Goal: Task Accomplishment & Management: Manage account settings

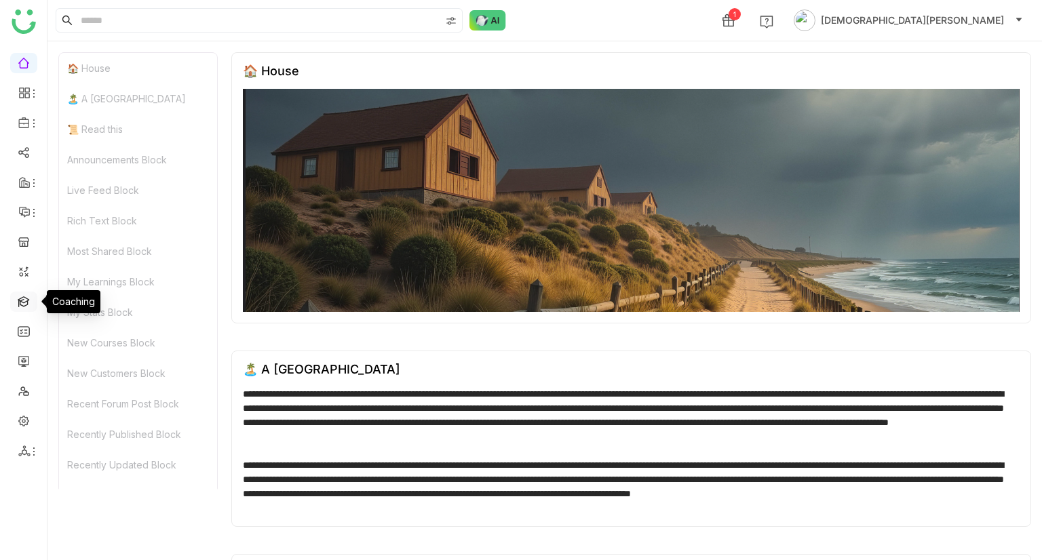
click at [20, 306] on link at bounding box center [24, 301] width 12 height 12
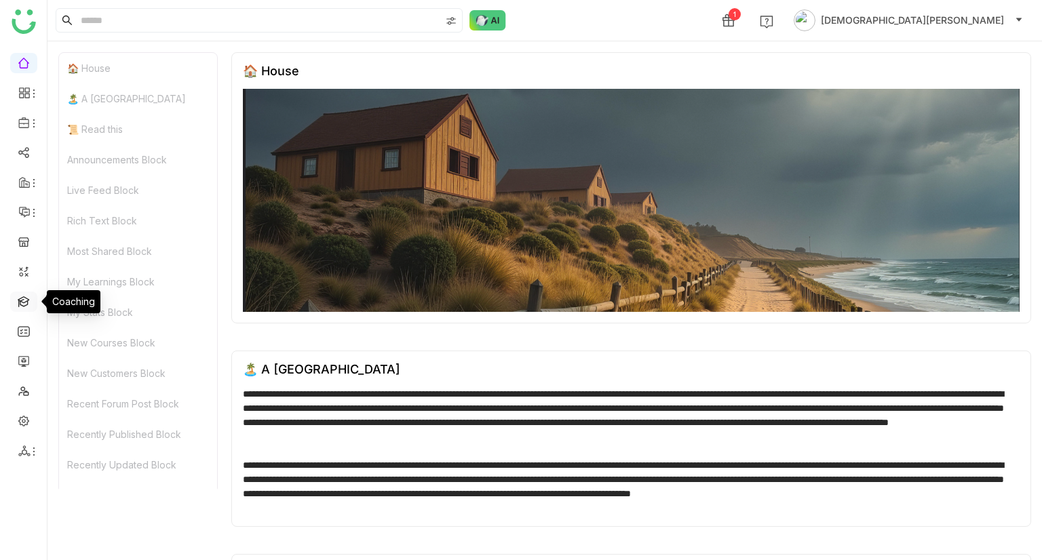
click at [22, 299] on link at bounding box center [24, 301] width 12 height 12
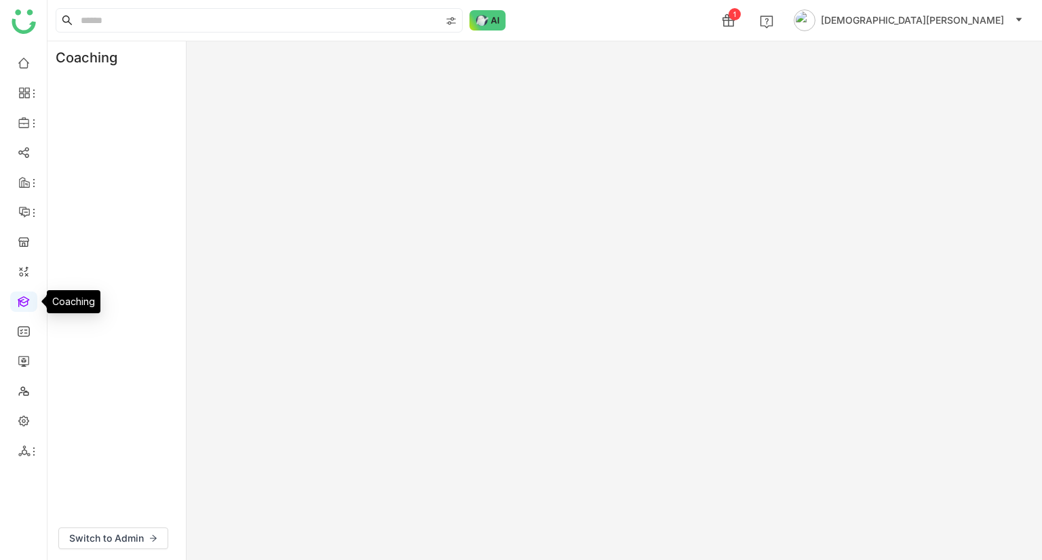
click at [22, 299] on link at bounding box center [24, 301] width 12 height 12
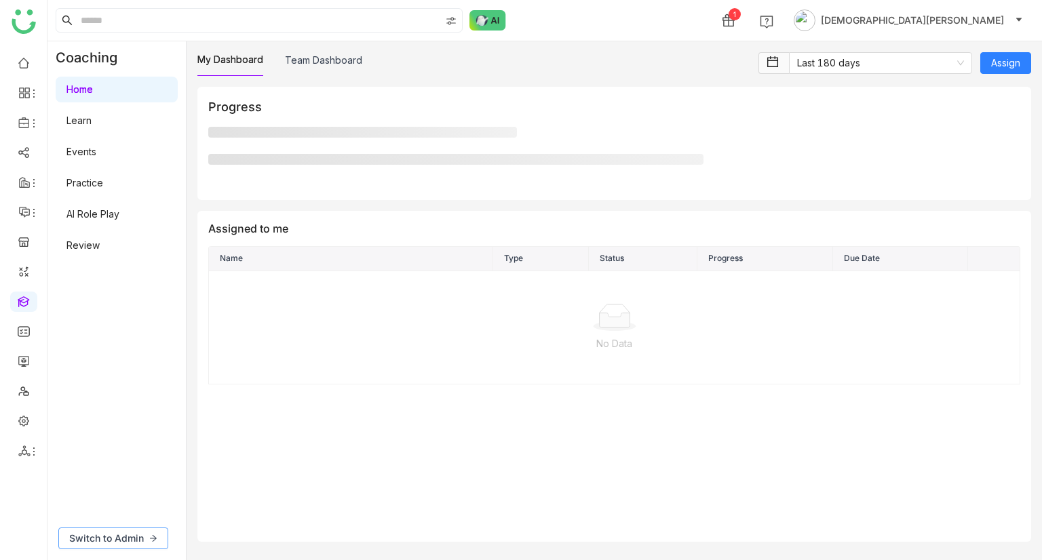
click at [112, 537] on span "Switch to Admin" at bounding box center [106, 538] width 75 height 15
click at [83, 302] on link "Settings" at bounding box center [84, 308] width 36 height 12
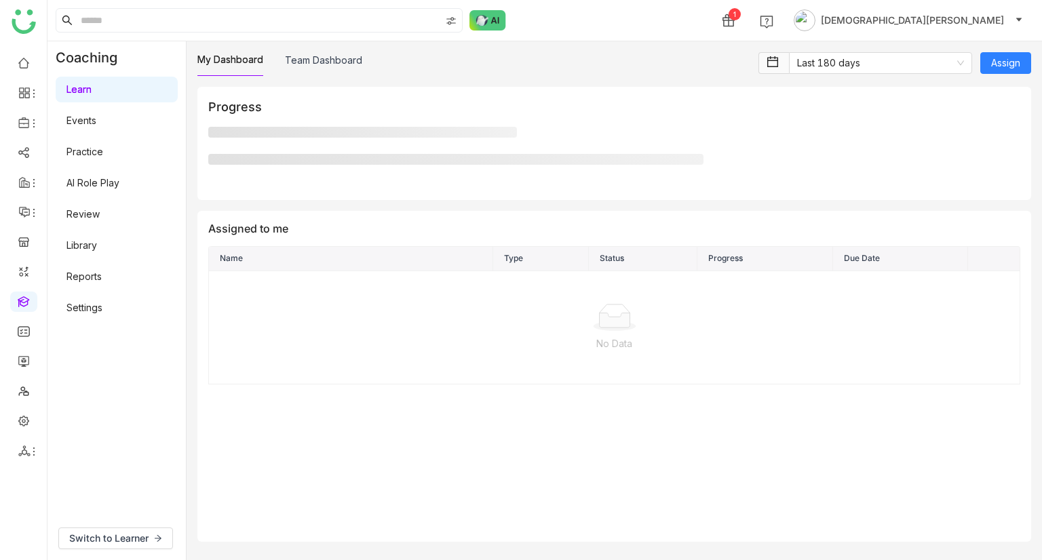
click at [83, 302] on link "Settings" at bounding box center [84, 308] width 36 height 12
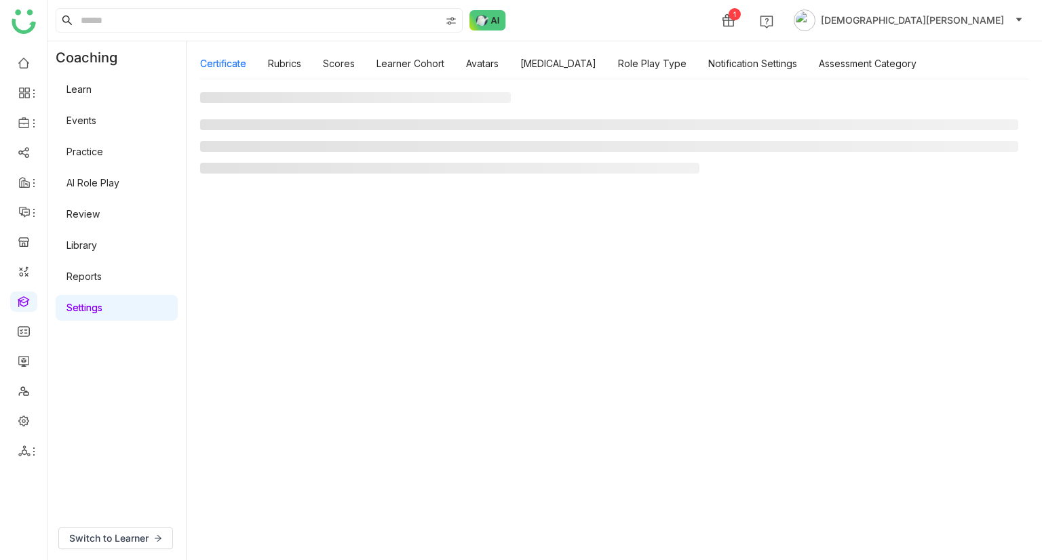
click at [83, 302] on link "Settings" at bounding box center [84, 308] width 36 height 12
click at [479, 66] on link "Avatars" at bounding box center [482, 64] width 33 height 12
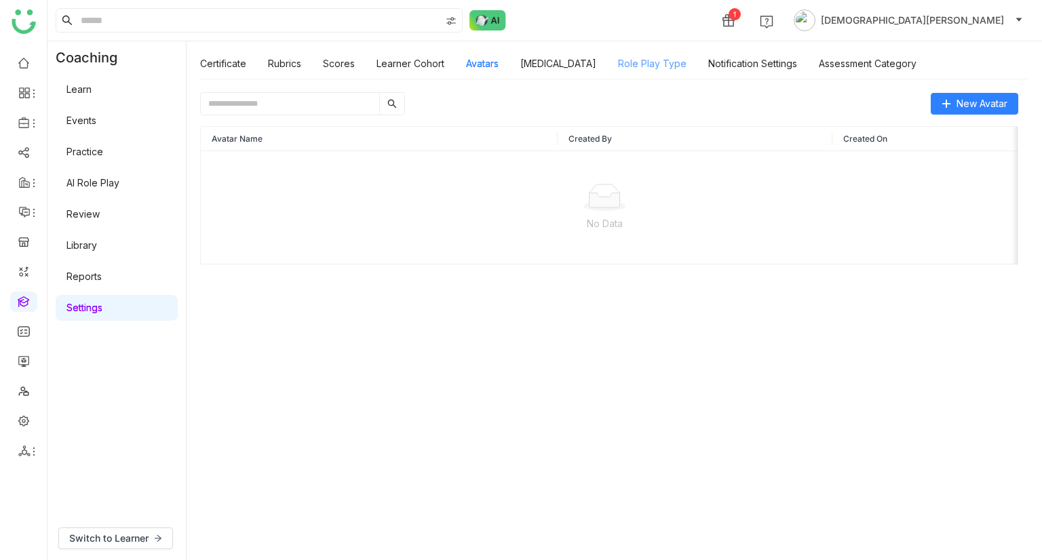
click at [630, 62] on link "Role Play Type" at bounding box center [652, 64] width 69 height 12
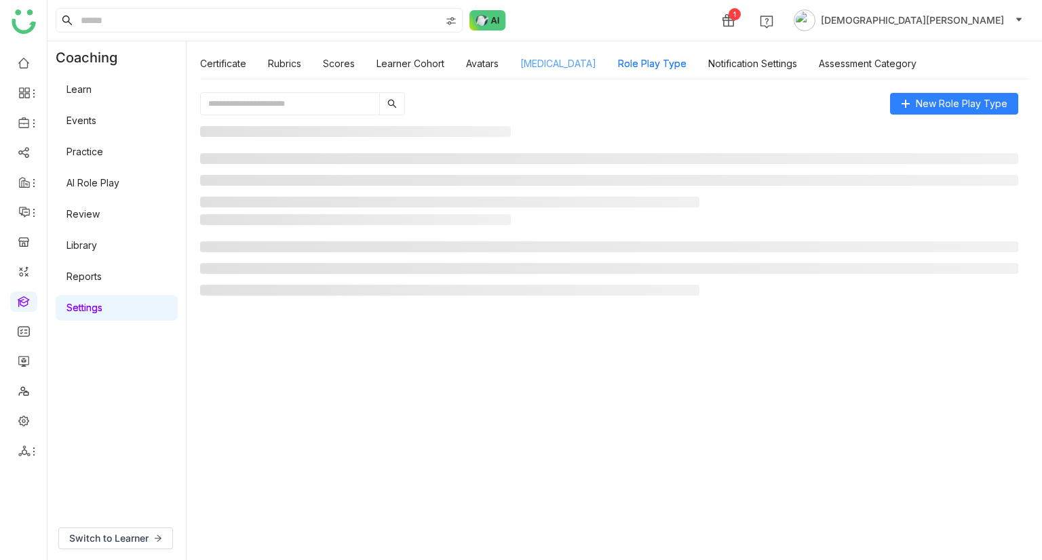
click at [568, 69] on link "Personality Type" at bounding box center [558, 64] width 76 height 12
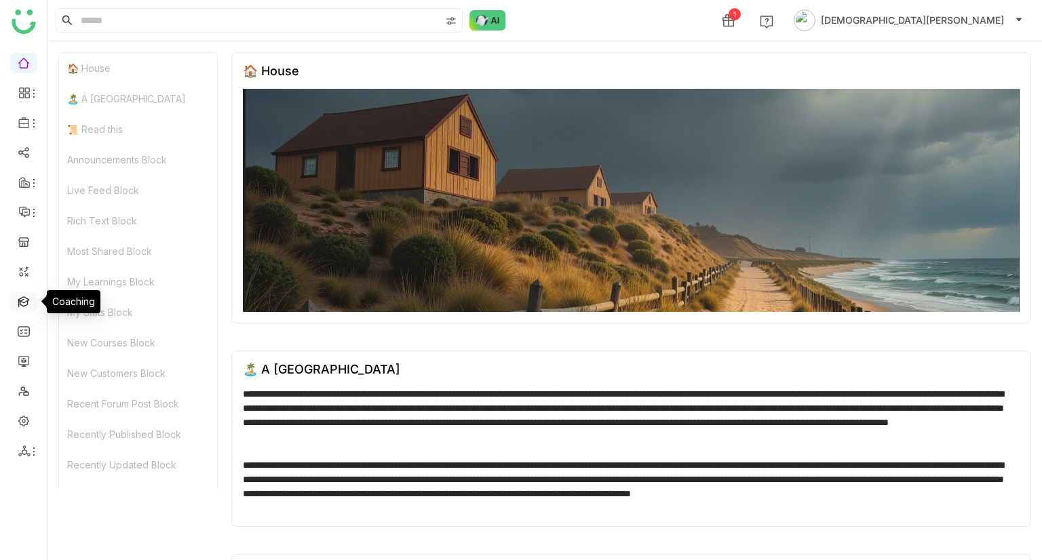
click at [18, 304] on link at bounding box center [24, 301] width 12 height 12
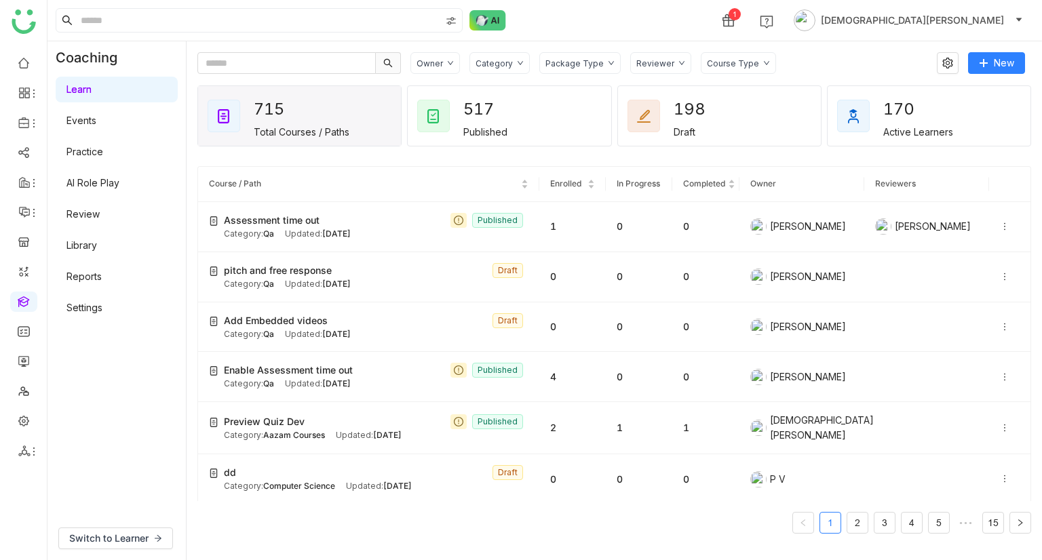
click at [102, 185] on link "AI Role Play" at bounding box center [92, 183] width 53 height 12
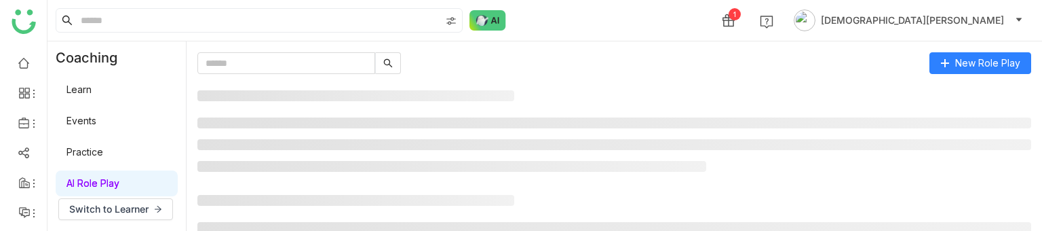
click at [90, 153] on link "Practice" at bounding box center [84, 152] width 37 height 12
click at [103, 149] on link "Practice" at bounding box center [84, 152] width 37 height 12
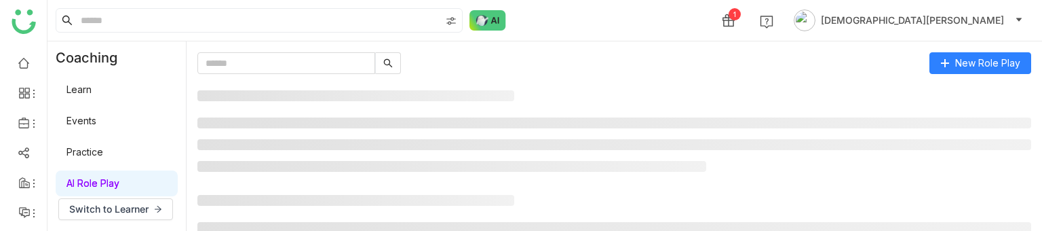
click at [103, 149] on link "Practice" at bounding box center [84, 152] width 37 height 12
click at [87, 87] on link "Learn" at bounding box center [78, 89] width 25 height 12
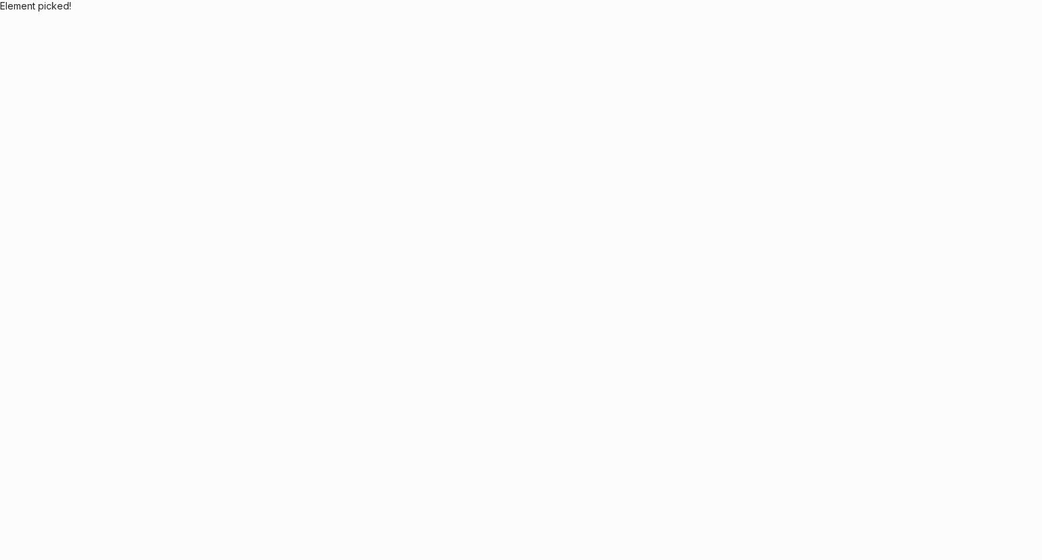
click at [410, 146] on body "Element picked!" at bounding box center [521, 280] width 1042 height 560
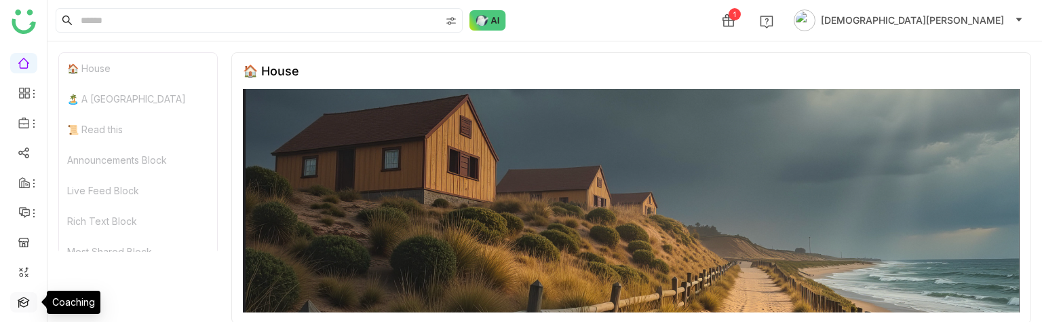
click at [22, 295] on link at bounding box center [24, 301] width 12 height 12
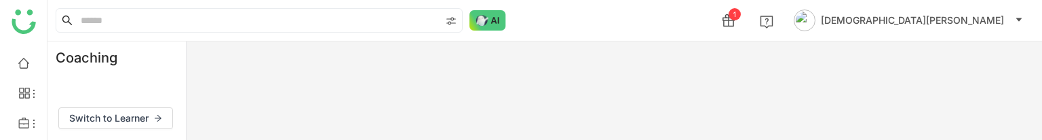
drag, startPoint x: 746, startPoint y: 136, endPoint x: 746, endPoint y: 150, distance: 13.6
click at [746, 140] on html "1 Vishnu Vardhan Coaching Switch to Learner Start Element picked!" at bounding box center [521, 70] width 1042 height 140
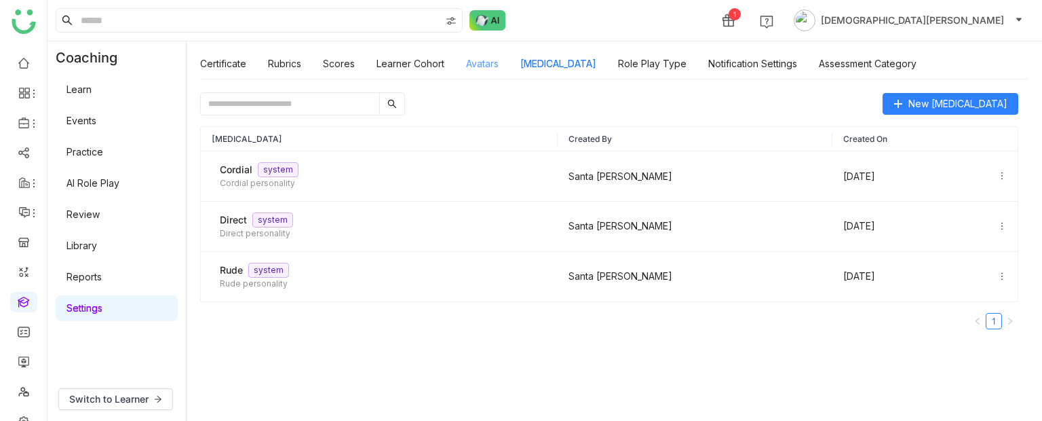
click at [489, 58] on link "Avatars" at bounding box center [482, 64] width 33 height 12
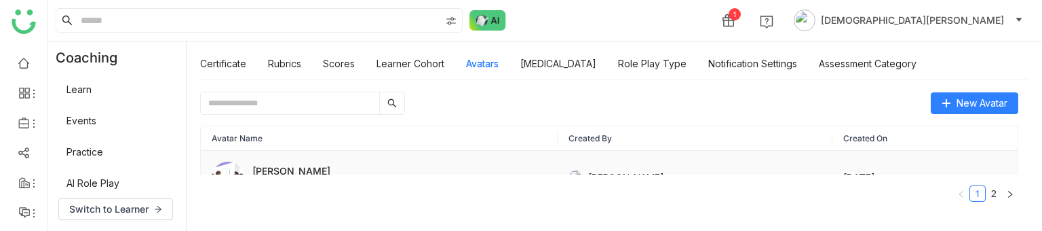
click at [836, 168] on td "Sep 16, 2025" at bounding box center [924, 178] width 185 height 55
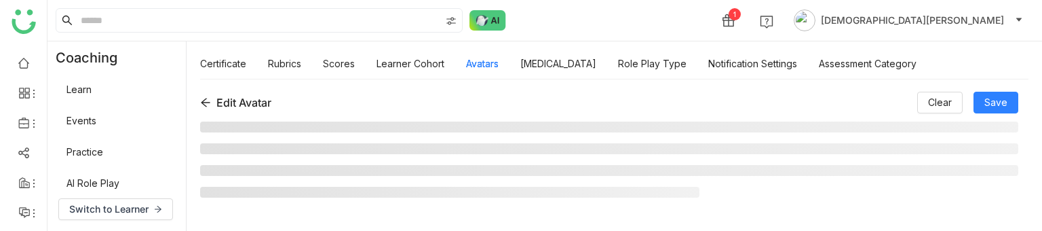
click at [201, 100] on icon at bounding box center [205, 102] width 11 height 11
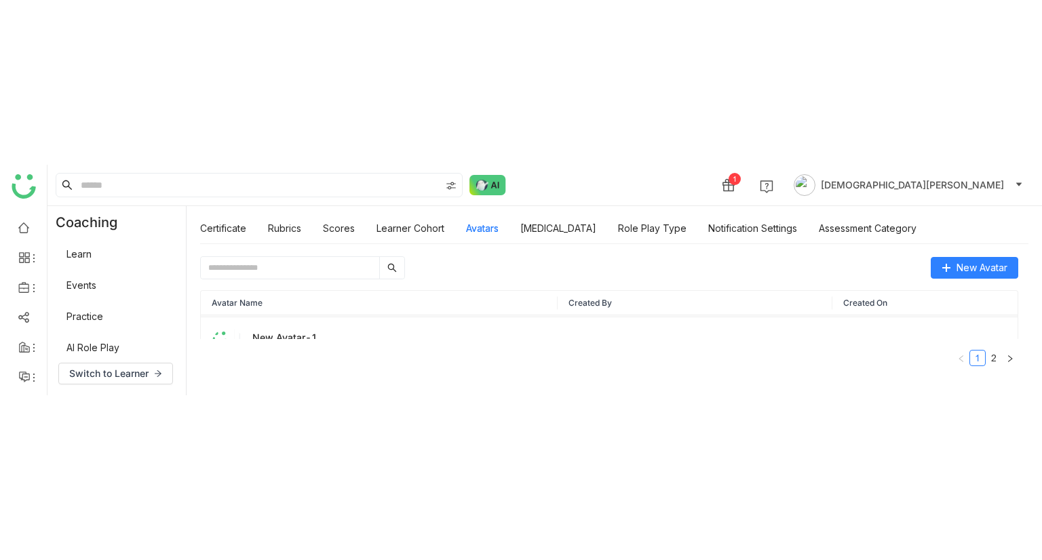
scroll to position [49, 0]
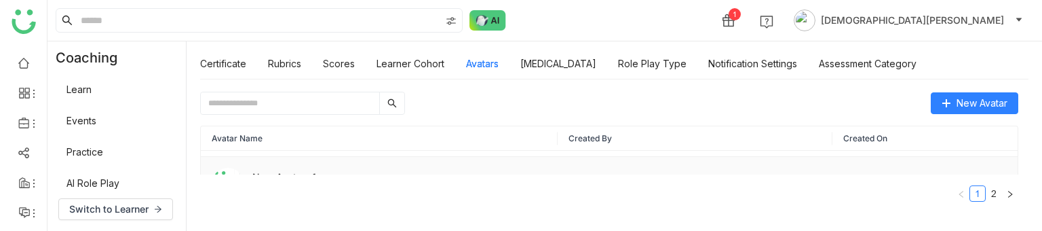
click at [387, 168] on div "New Avatar-1 Sales Manager" at bounding box center [379, 184] width 335 height 33
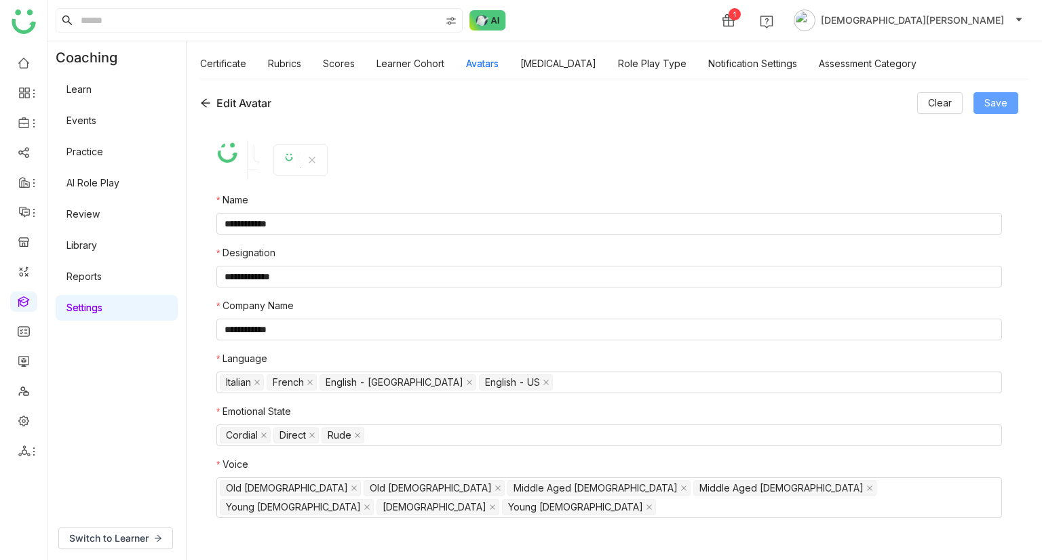
click at [983, 100] on button "Save" at bounding box center [995, 103] width 45 height 22
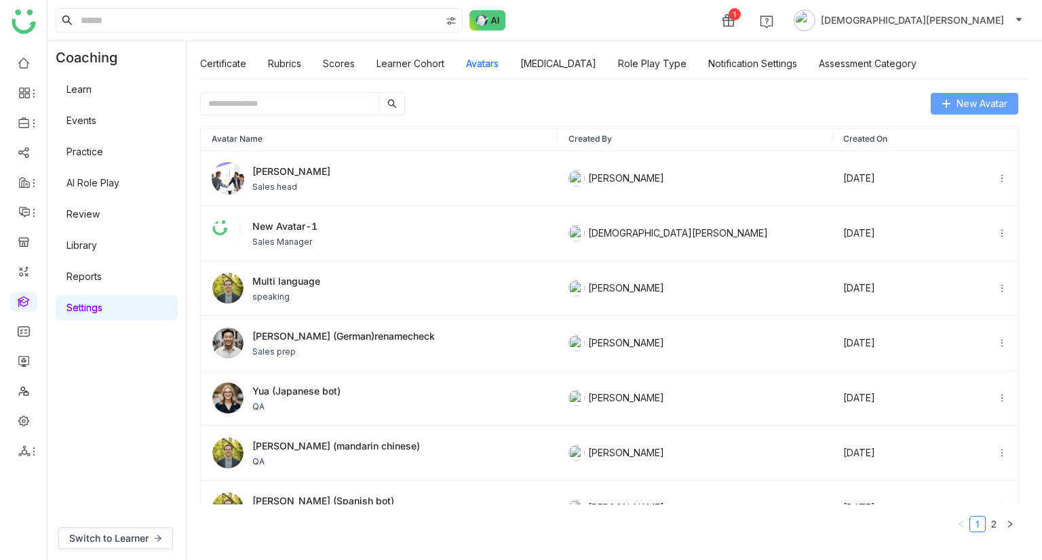
click at [957, 107] on span "New Avatar" at bounding box center [982, 103] width 51 height 15
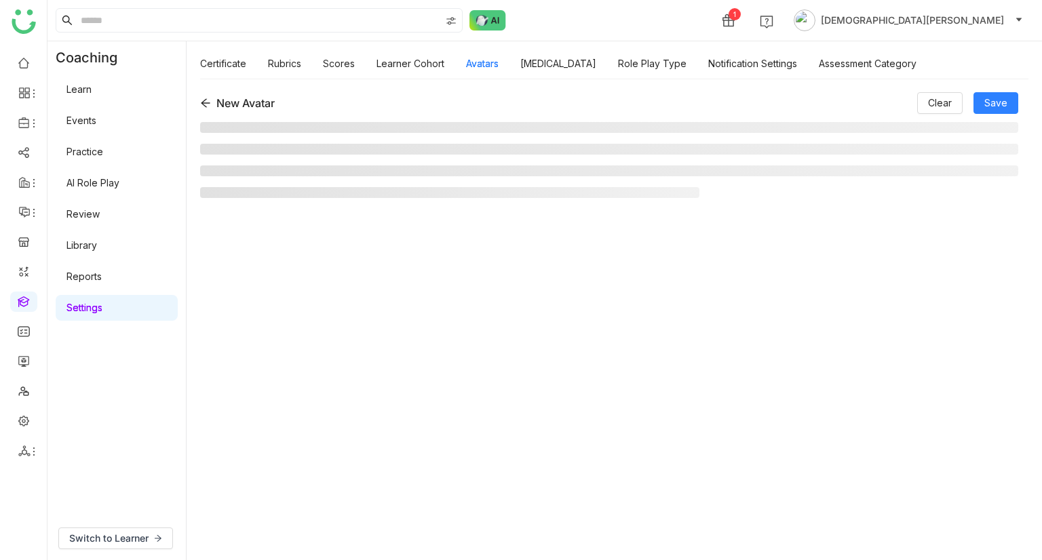
click at [107, 182] on link "AI Role Play" at bounding box center [92, 183] width 53 height 12
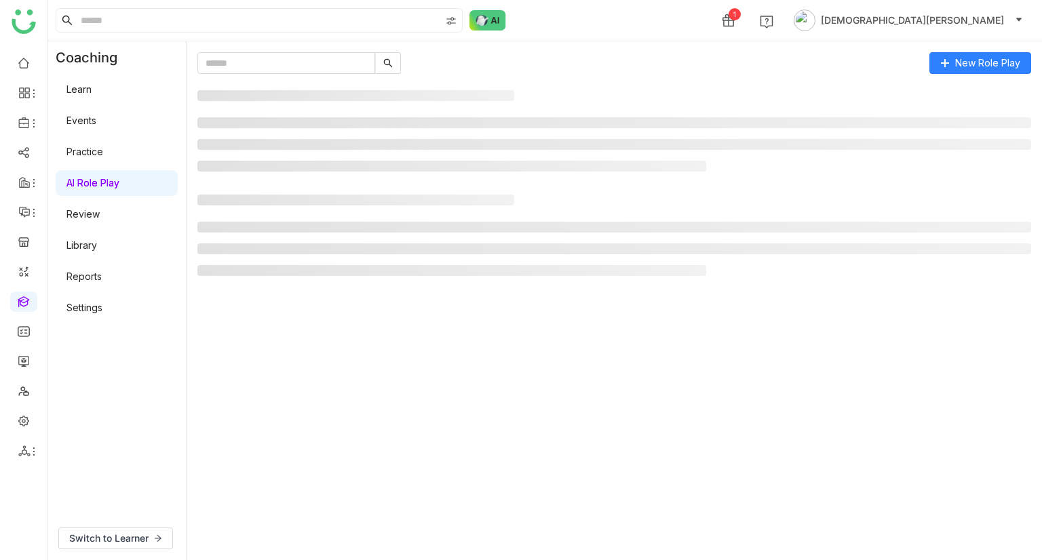
click at [97, 242] on link "Library" at bounding box center [81, 245] width 31 height 12
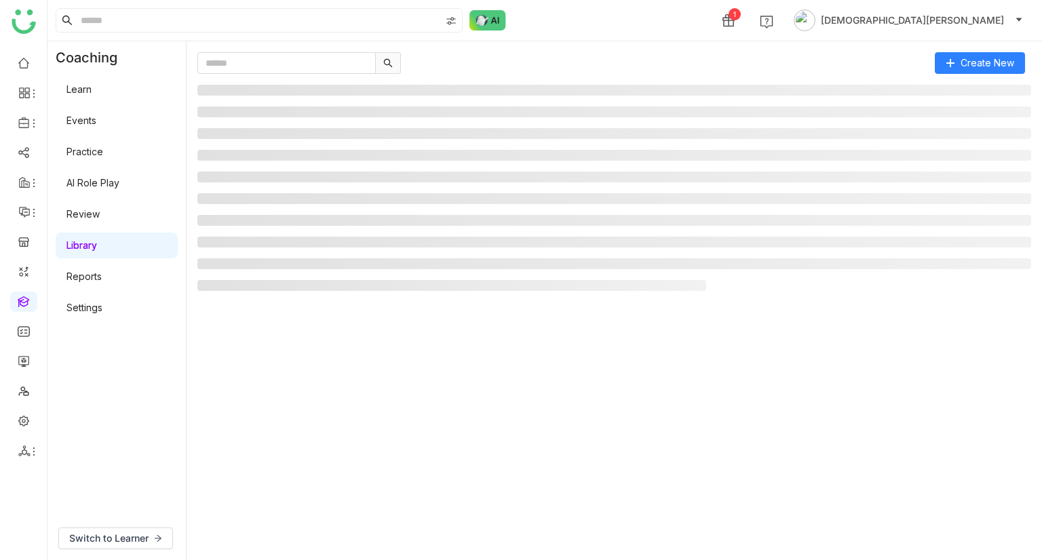
click at [119, 188] on link "AI Role Play" at bounding box center [92, 183] width 53 height 12
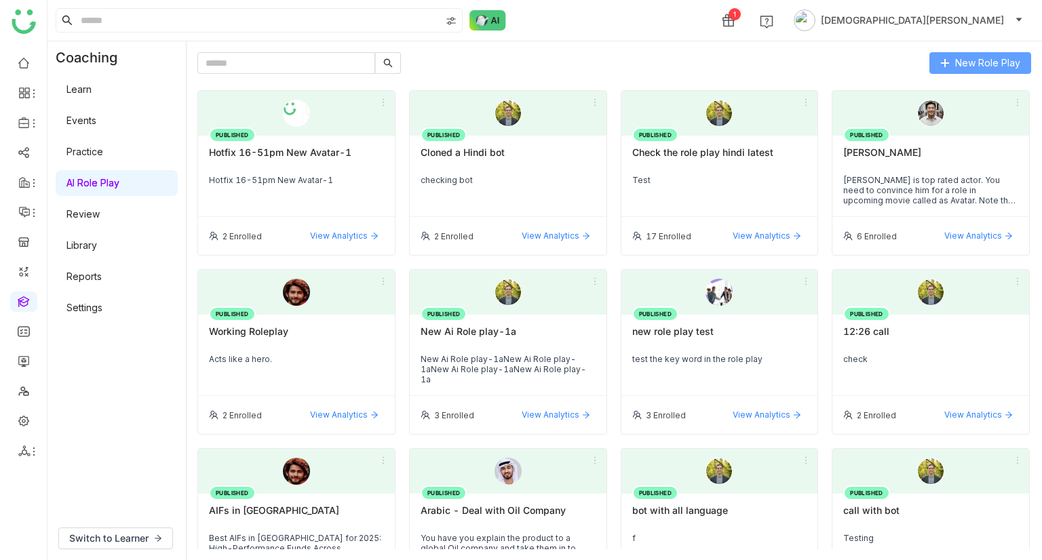
click at [963, 60] on span "New Role Play" at bounding box center [987, 63] width 65 height 15
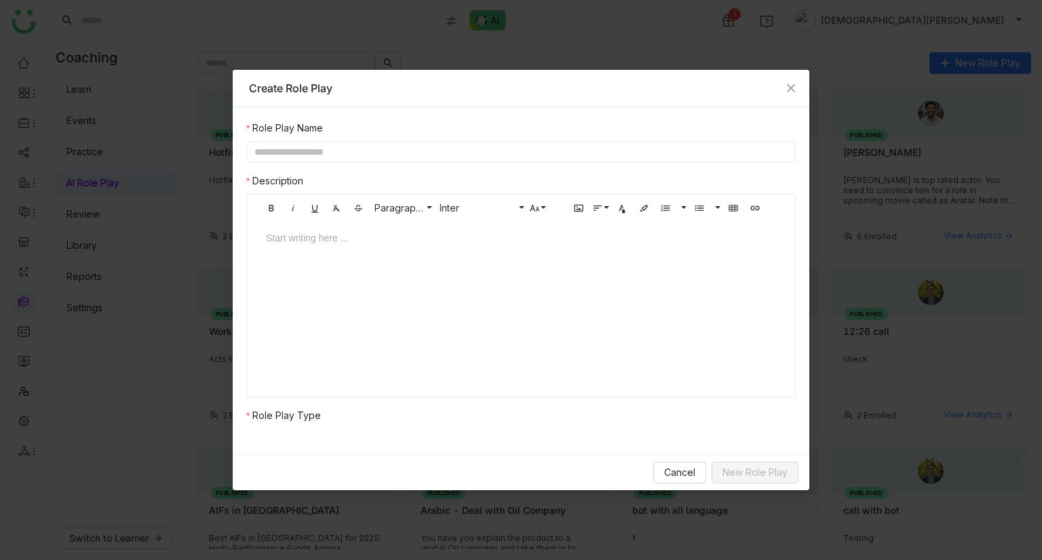
click at [461, 157] on input "text" at bounding box center [520, 152] width 549 height 22
type input "**********"
click at [304, 254] on div at bounding box center [520, 251] width 537 height 41
click at [297, 310] on div "**********" at bounding box center [521, 280] width 577 height 347
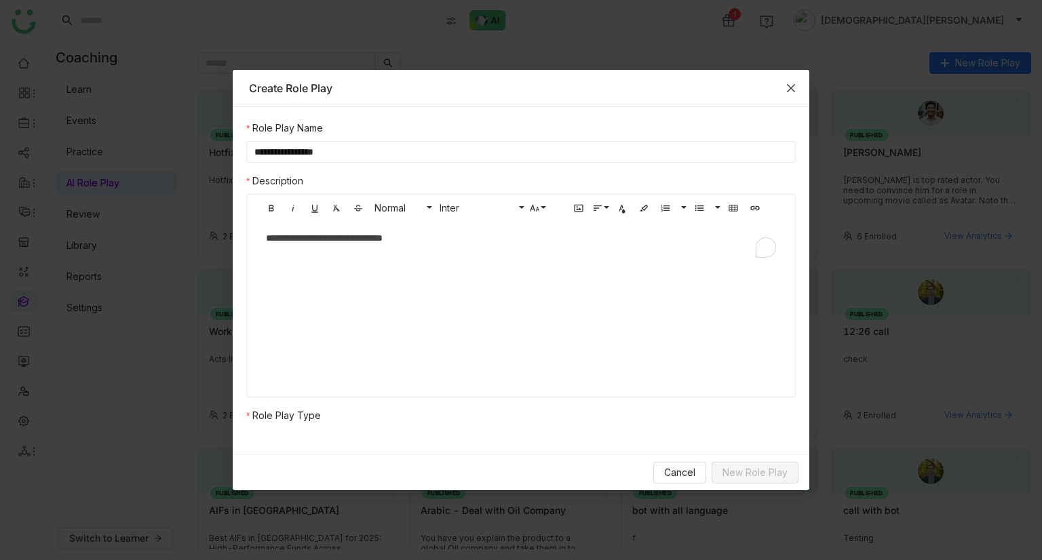
click at [787, 88] on icon "Close" at bounding box center [791, 88] width 11 height 11
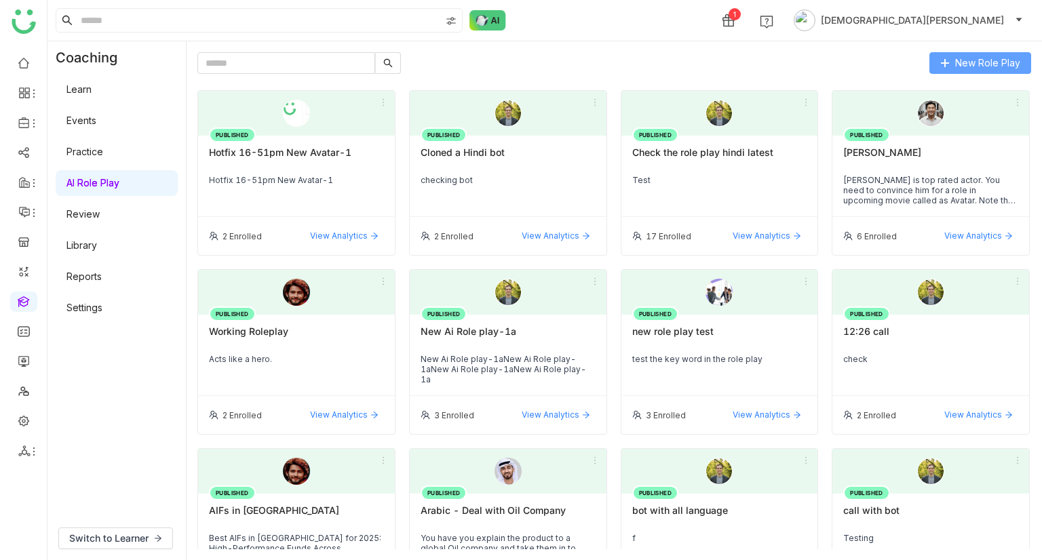
click at [979, 71] on button "New Role Play" at bounding box center [980, 63] width 102 height 22
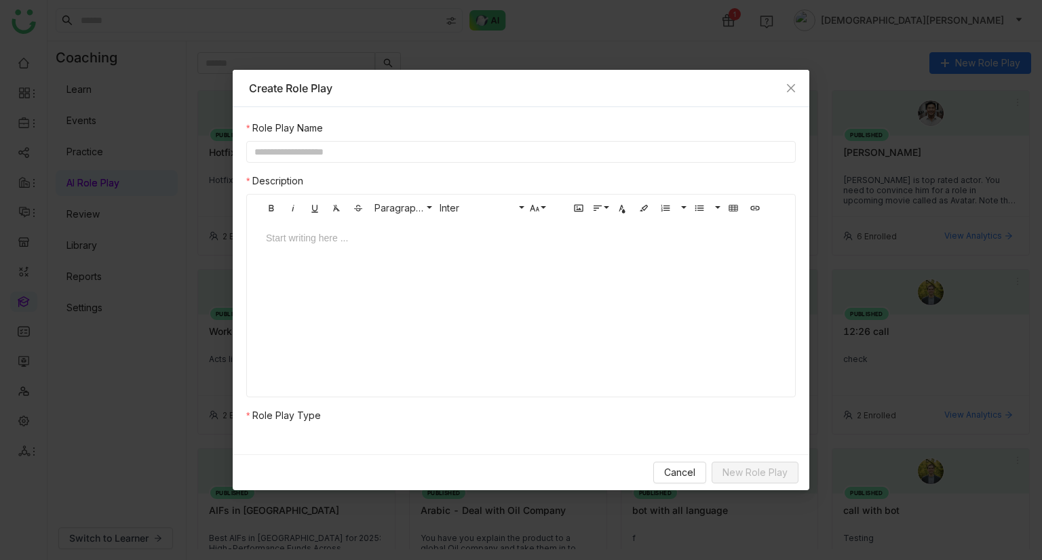
click at [285, 310] on div "Role Play Name Description Bold Italic Underline Clear Formatting Strikethrough…" at bounding box center [521, 280] width 577 height 347
